Goal: Navigation & Orientation: Find specific page/section

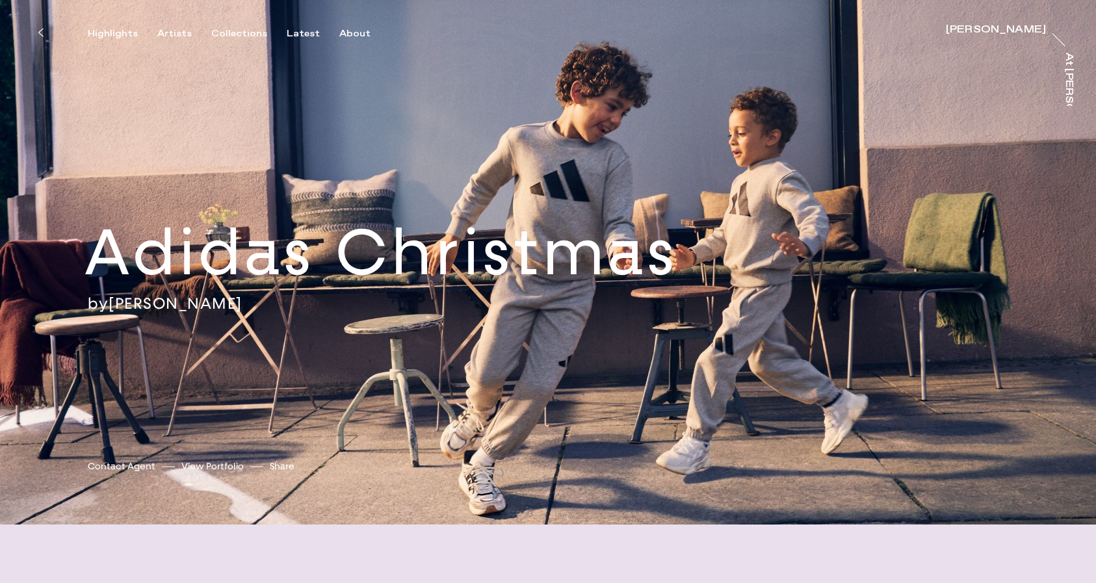
click at [202, 466] on link "View Portfolio" at bounding box center [212, 466] width 62 height 14
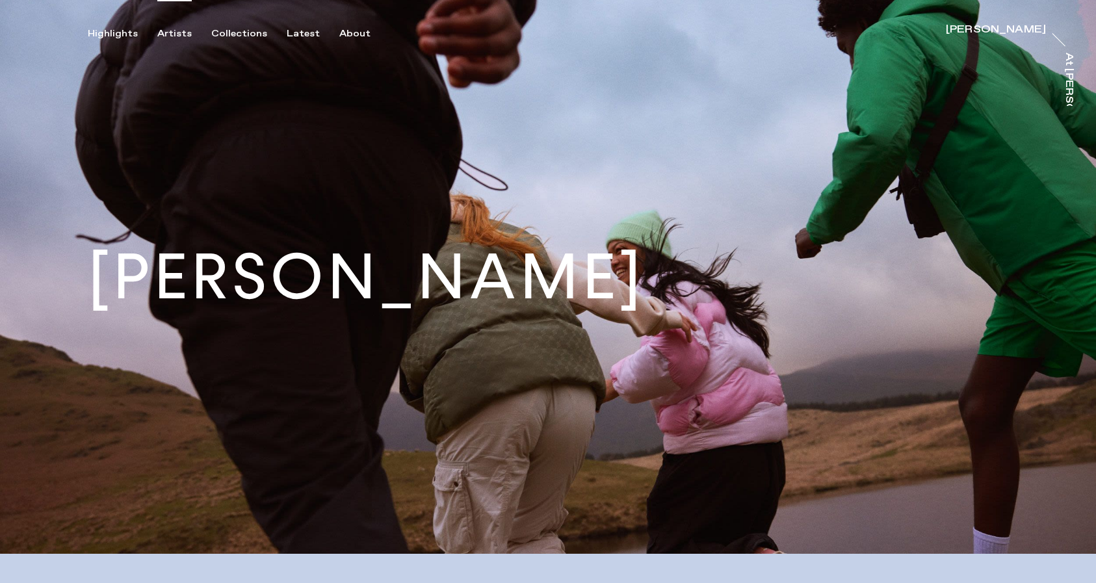
click at [166, 32] on div "Artists" at bounding box center [174, 34] width 34 height 12
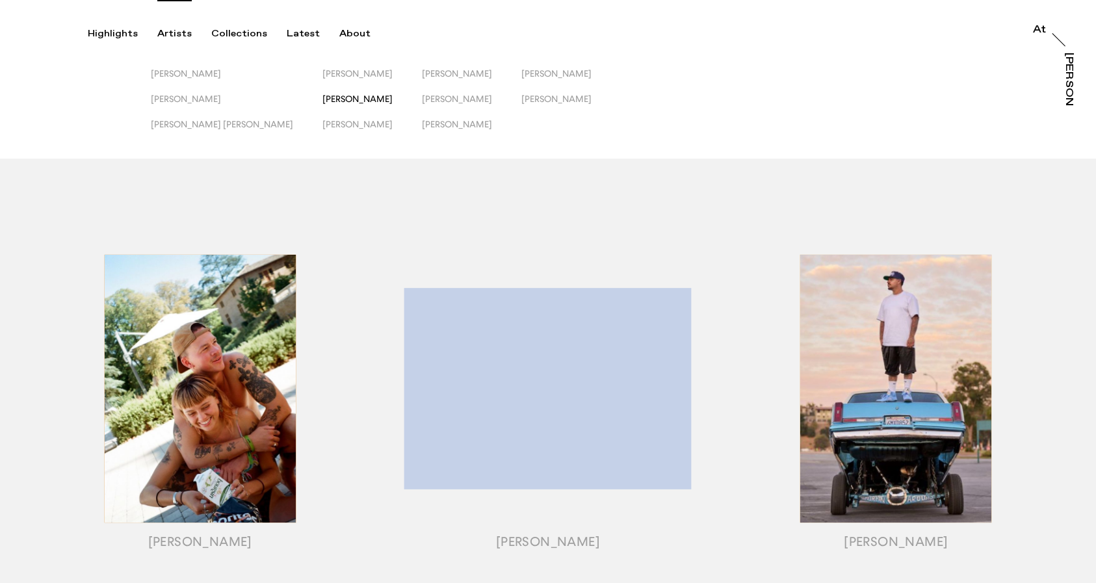
click at [322, 100] on span "[PERSON_NAME]" at bounding box center [357, 99] width 70 height 10
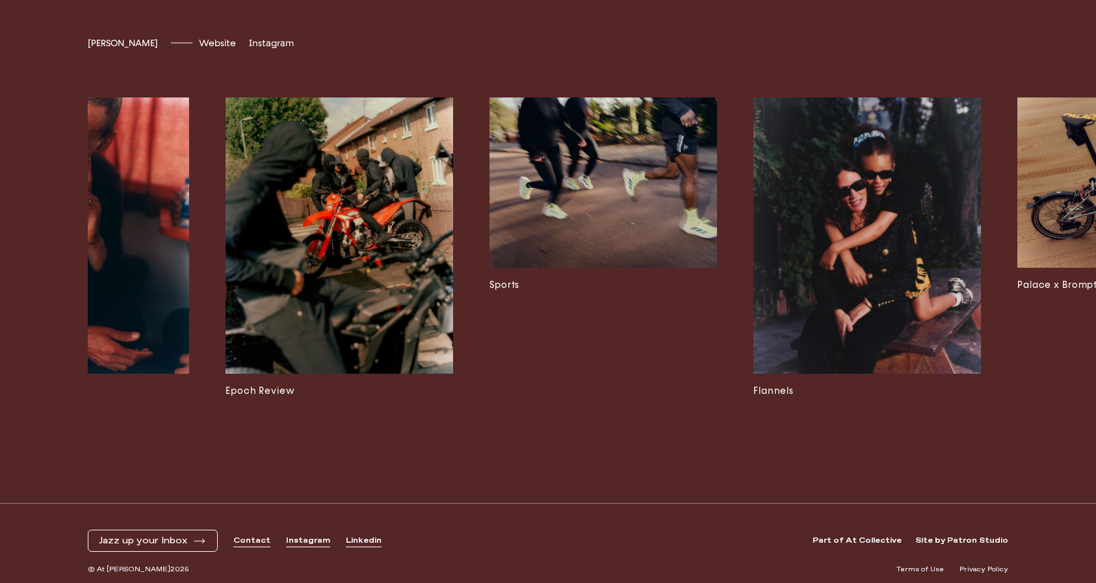
scroll to position [0, 4368]
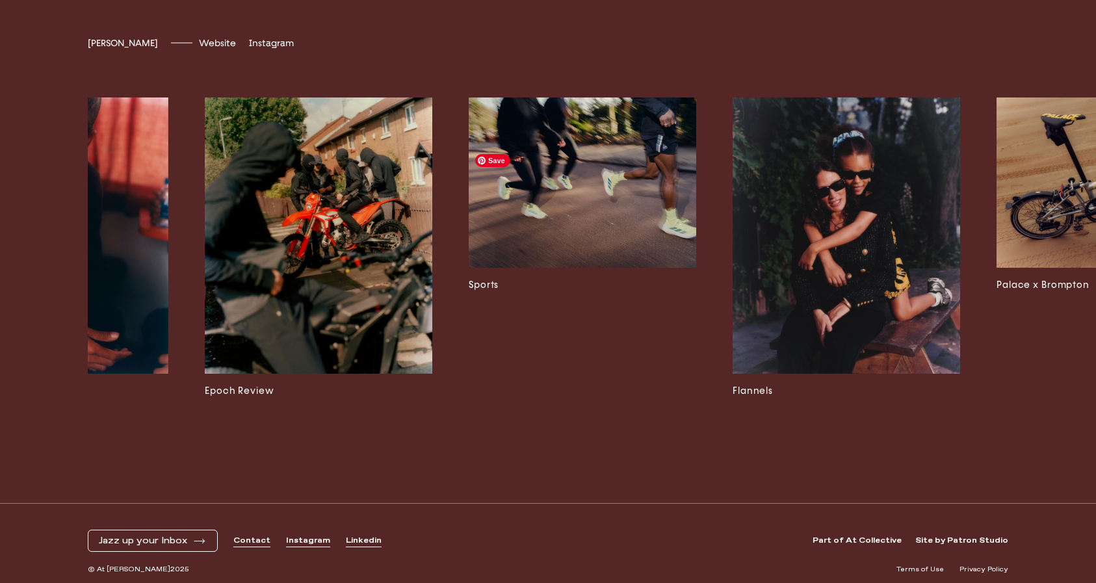
click at [638, 268] on img at bounding box center [582, 182] width 227 height 171
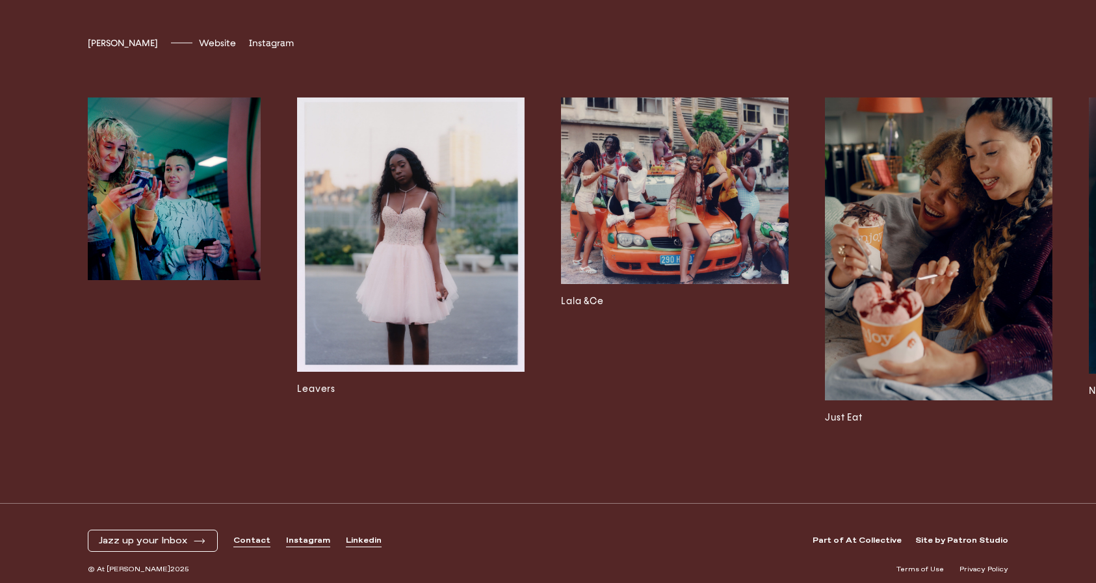
scroll to position [0, 3100]
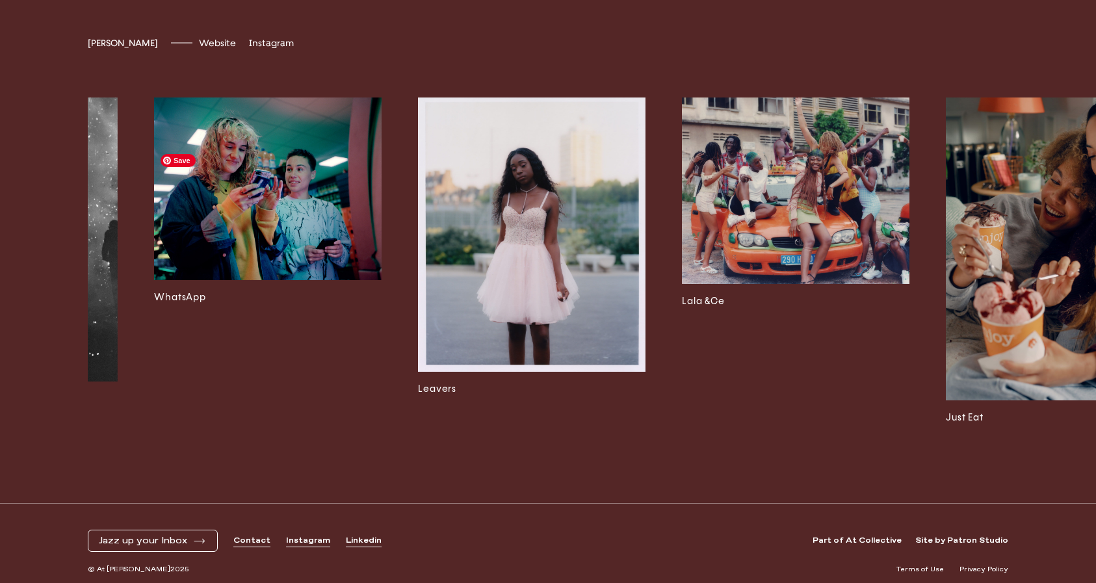
click at [223, 266] on img at bounding box center [267, 188] width 227 height 183
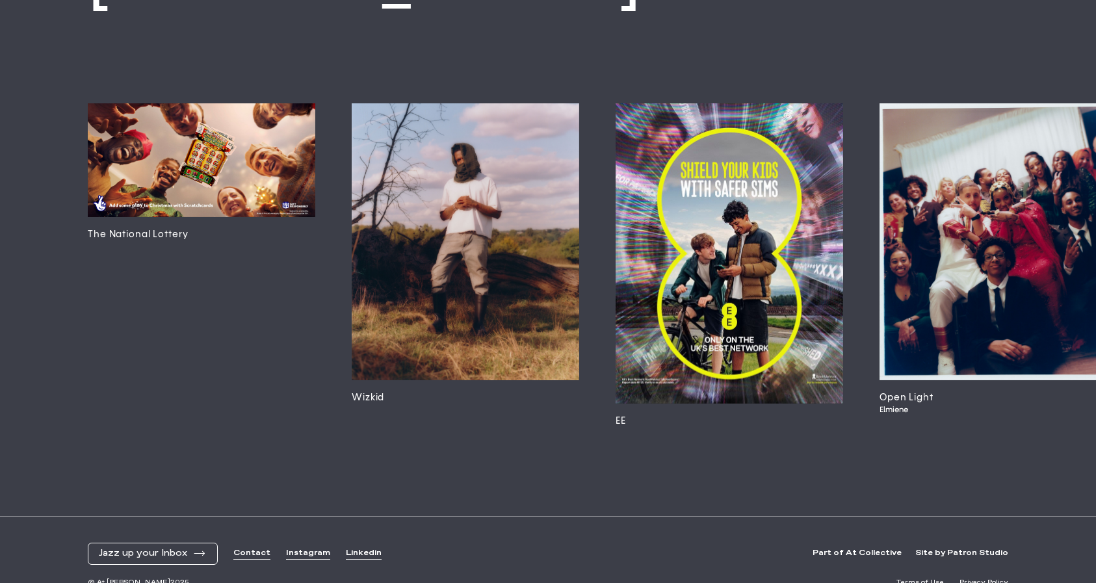
scroll to position [3506, 0]
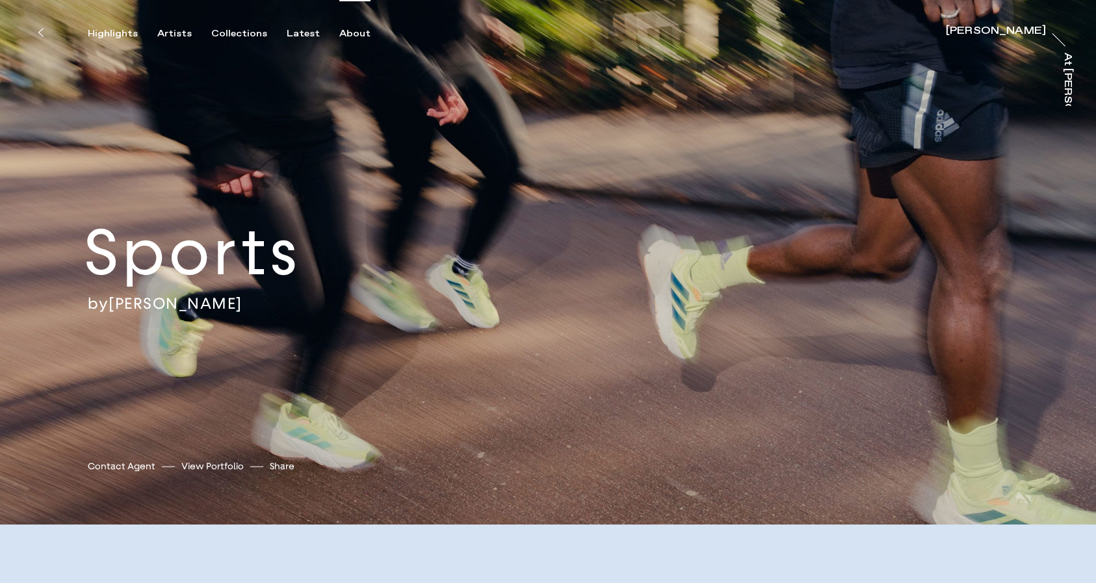
click at [344, 34] on div "About" at bounding box center [354, 34] width 31 height 12
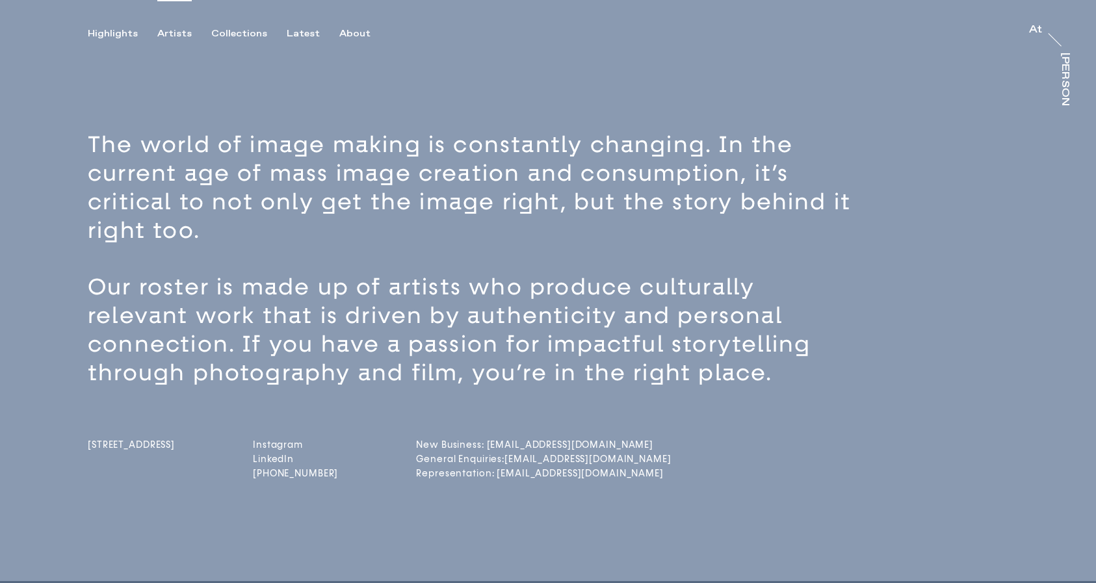
click at [177, 32] on div "Artists" at bounding box center [174, 34] width 34 height 12
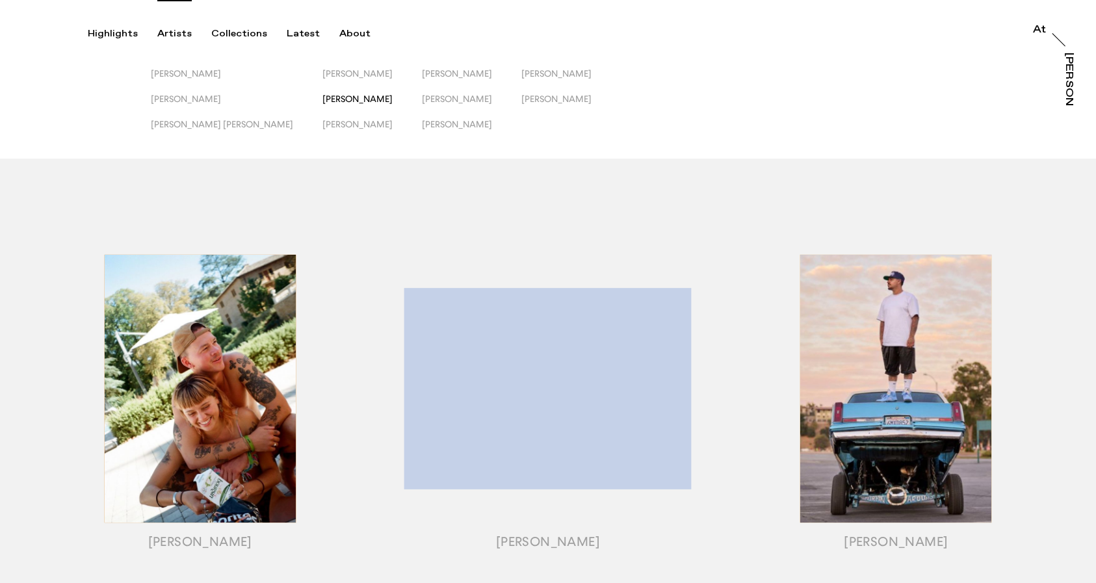
click at [322, 101] on span "[PERSON_NAME]" at bounding box center [357, 99] width 70 height 10
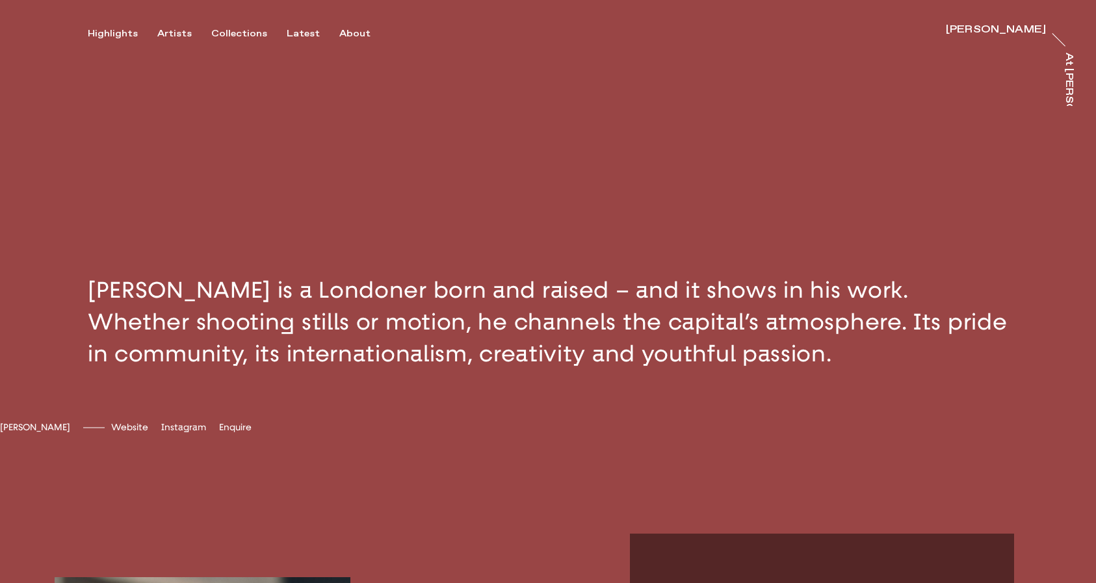
scroll to position [468, 0]
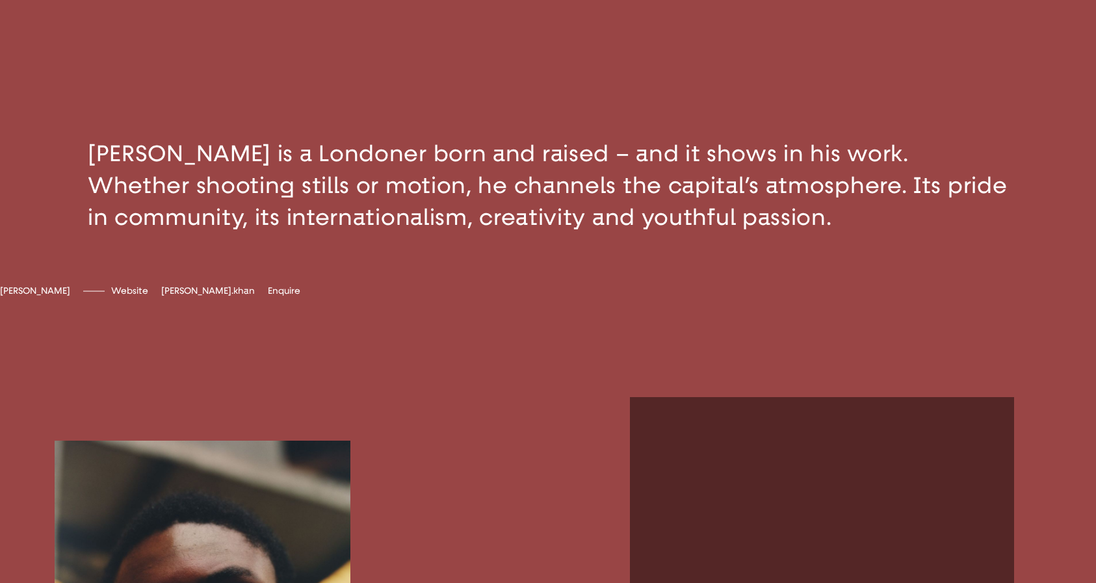
click at [246, 296] on span "[PERSON_NAME].khan" at bounding box center [208, 290] width 94 height 11
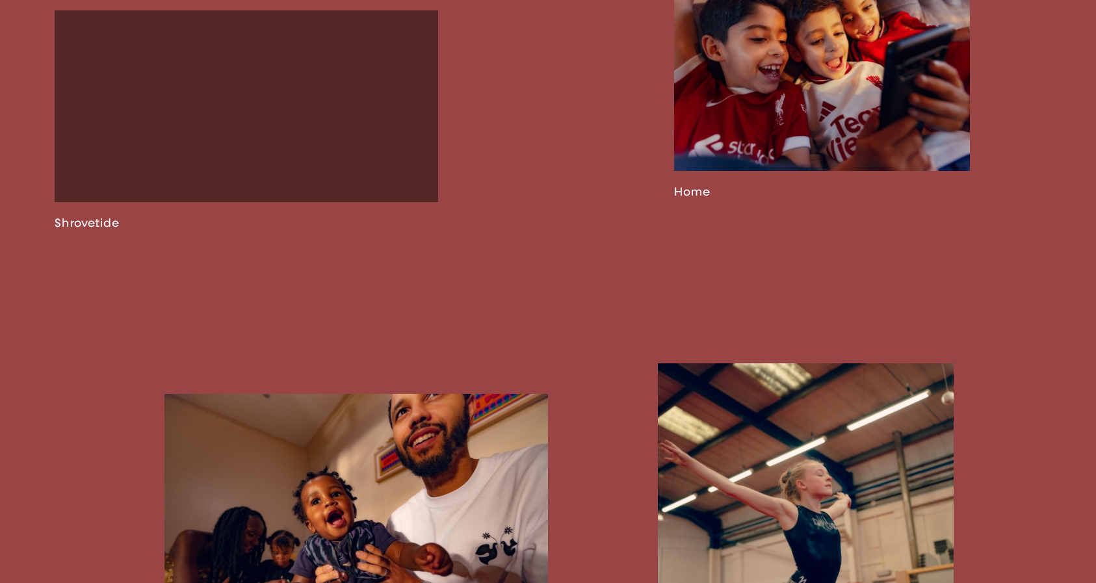
scroll to position [1985, 0]
